Goal: Transaction & Acquisition: Purchase product/service

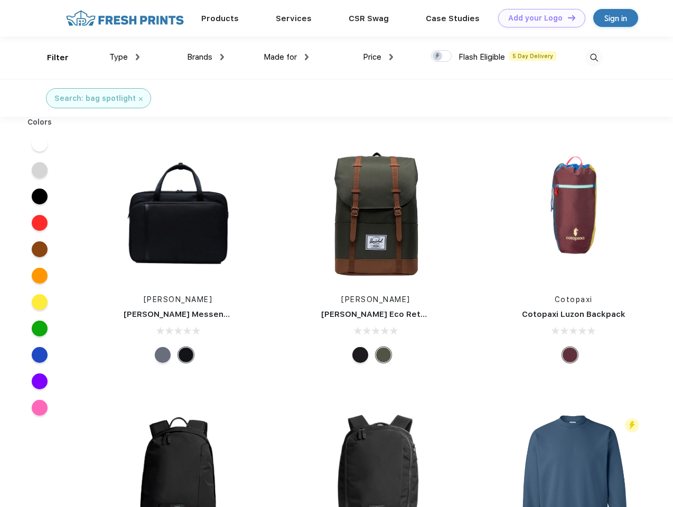
click at [538, 18] on link "Add your Logo Design Tool" at bounding box center [541, 18] width 87 height 19
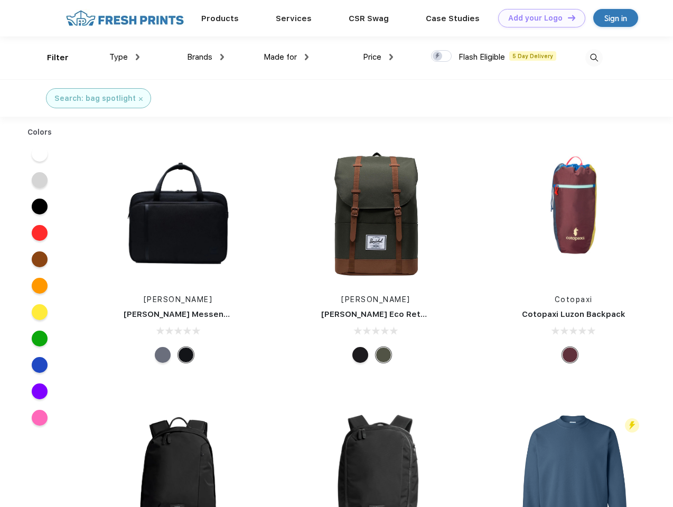
click at [0, 0] on div "Design Tool" at bounding box center [0, 0] width 0 height 0
click at [567, 17] on link "Add your Logo Design Tool" at bounding box center [541, 18] width 87 height 19
click at [51, 58] on div "Filter" at bounding box center [58, 58] width 22 height 12
click at [125, 57] on span "Type" at bounding box center [118, 57] width 19 height 10
click at [206, 57] on span "Brands" at bounding box center [199, 57] width 25 height 10
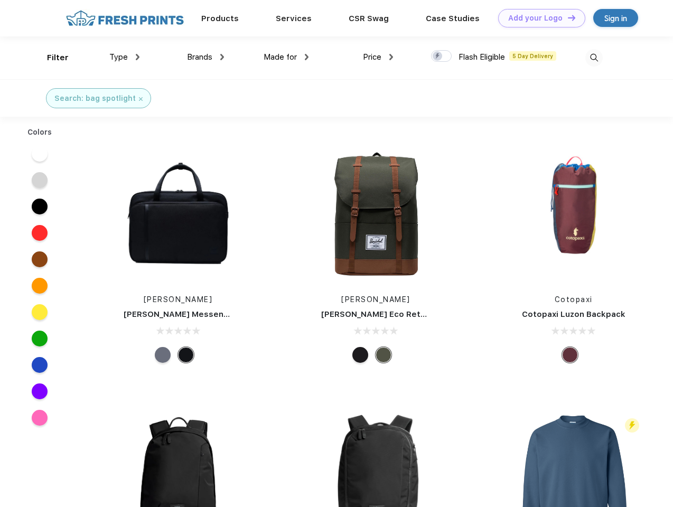
click at [287, 57] on span "Made for" at bounding box center [280, 57] width 33 height 10
click at [378, 57] on span "Price" at bounding box center [372, 57] width 19 height 10
click at [442, 57] on div at bounding box center [441, 56] width 21 height 12
click at [438, 57] on input "checkbox" at bounding box center [434, 53] width 7 height 7
click at [594, 58] on img at bounding box center [594, 57] width 17 height 17
